Goal: Information Seeking & Learning: Check status

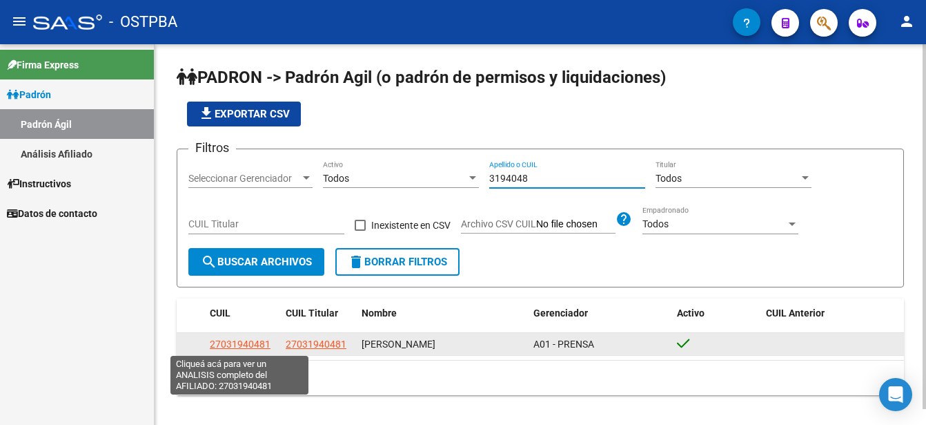
type input "3194048"
click at [248, 342] on span "27031940481" at bounding box center [240, 343] width 61 height 11
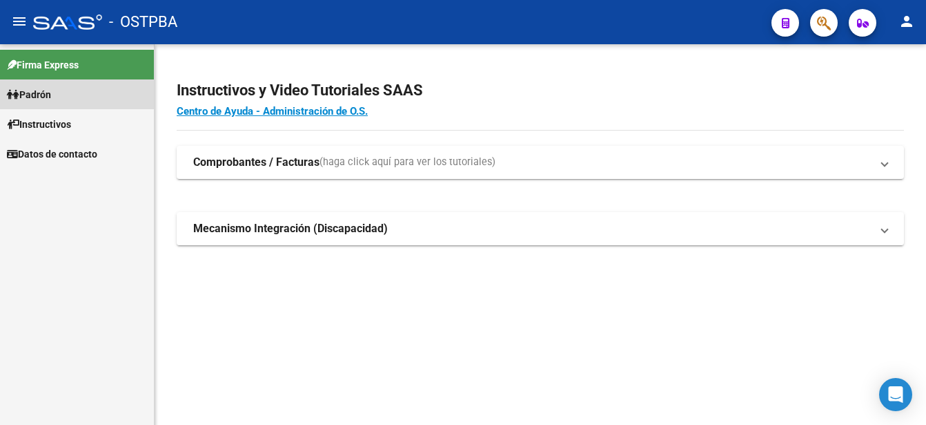
click at [95, 90] on link "Padrón" at bounding box center [77, 94] width 154 height 30
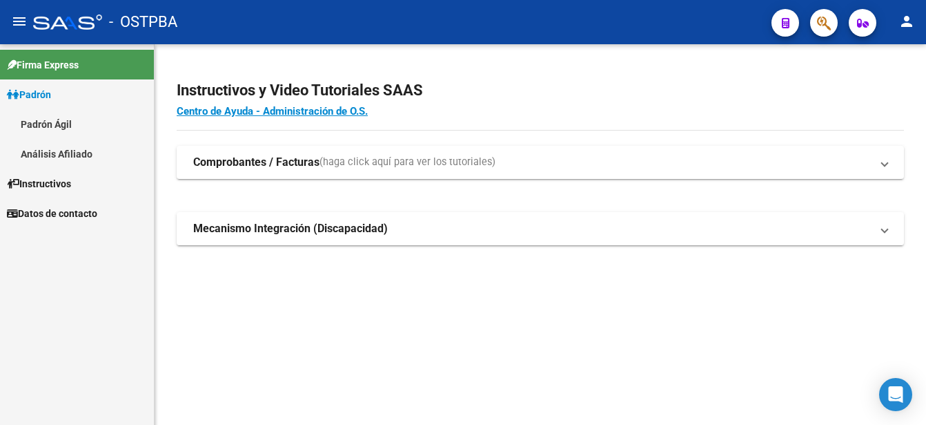
drag, startPoint x: 95, startPoint y: 90, endPoint x: 75, endPoint y: 121, distance: 37.9
click at [75, 121] on link "Padrón Ágil" at bounding box center [77, 124] width 154 height 30
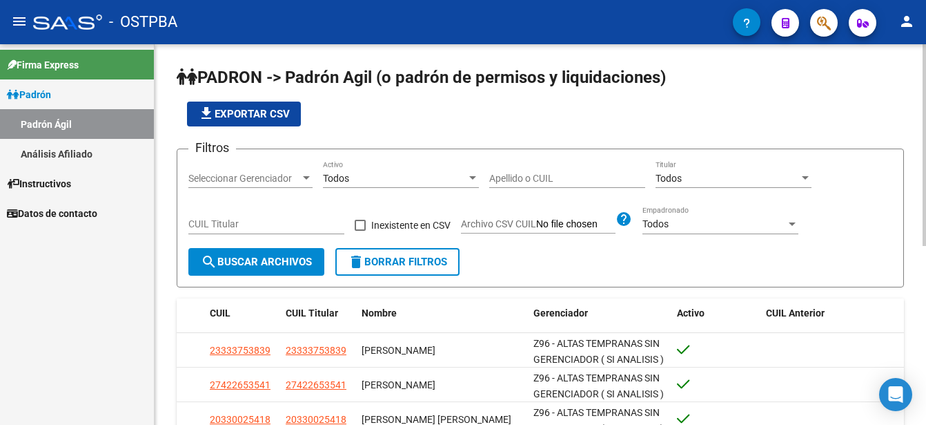
click at [500, 173] on input "Apellido o CUIL" at bounding box center [567, 179] width 156 height 12
